Goal: Find specific page/section: Find specific page/section

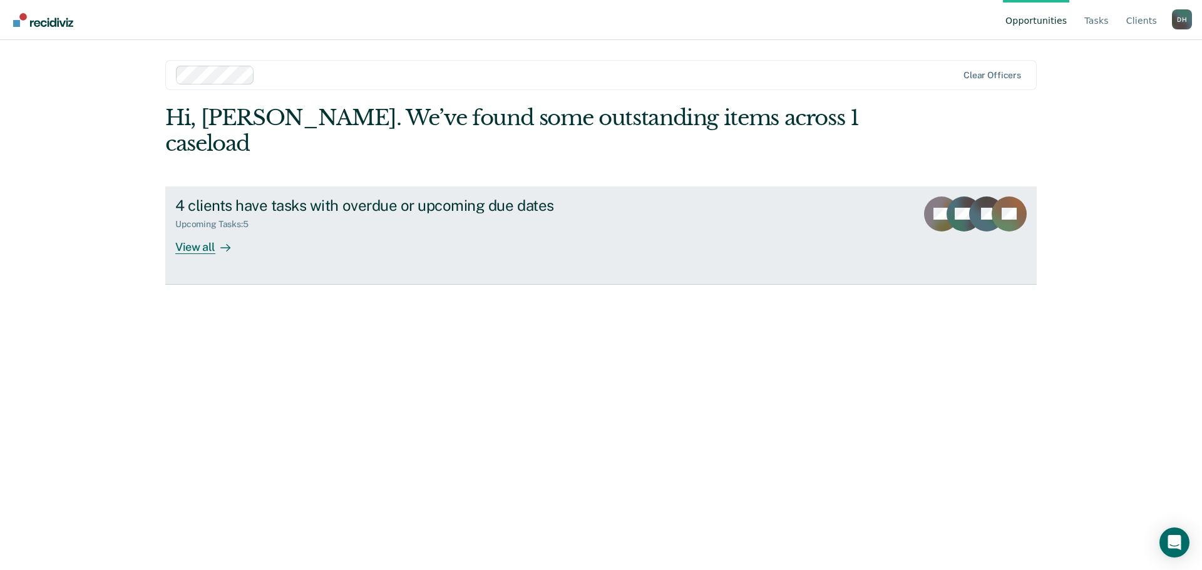
click at [202, 230] on div "View all" at bounding box center [210, 242] width 70 height 24
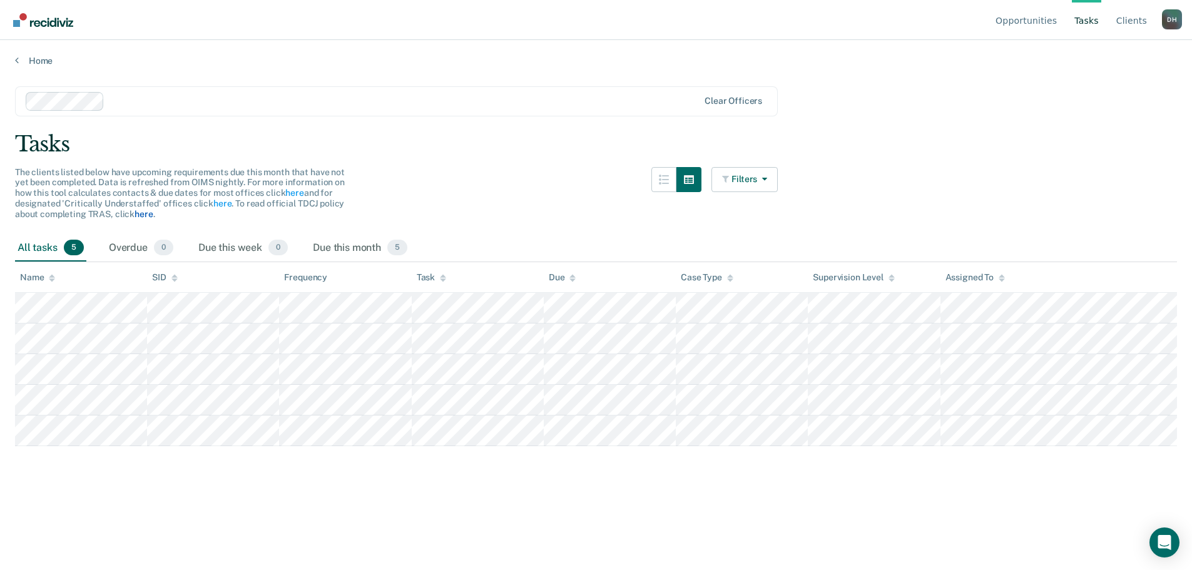
click at [140, 216] on link "here" at bounding box center [144, 214] width 18 height 10
click at [292, 194] on link "here" at bounding box center [294, 193] width 18 height 10
